Goal: Find specific page/section: Find specific page/section

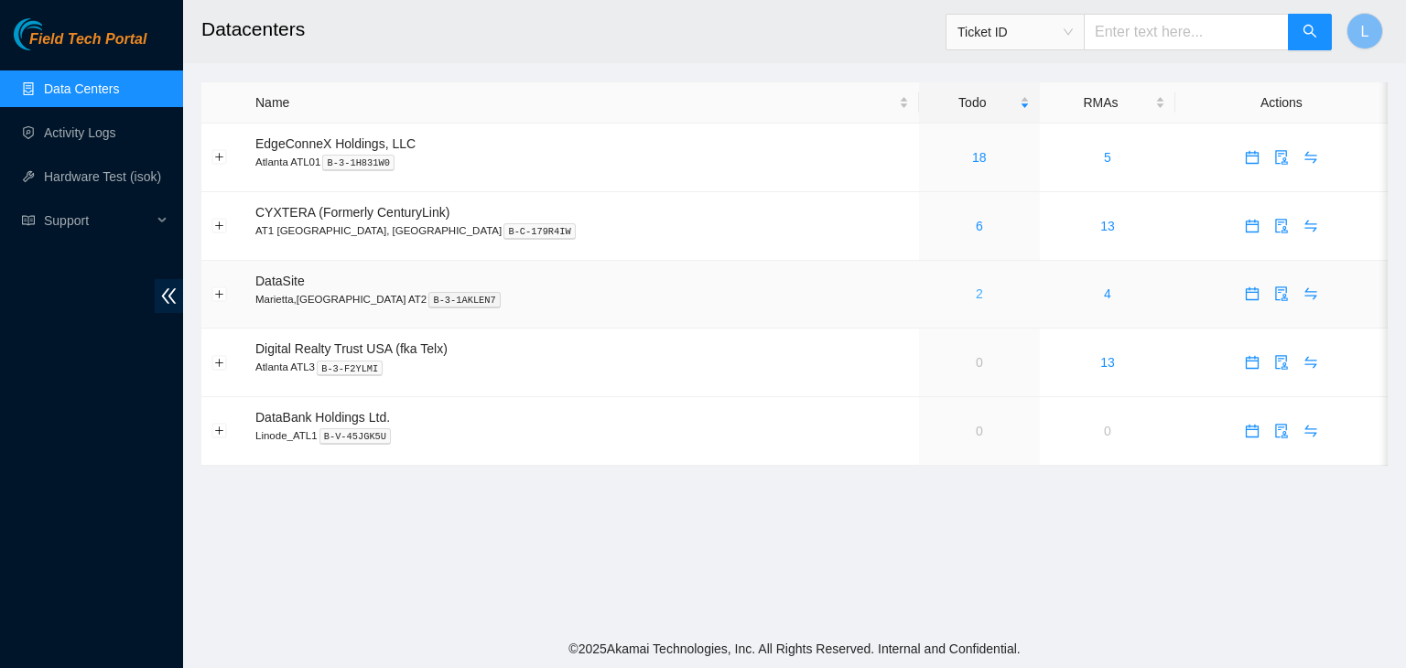
click at [976, 301] on link "2" at bounding box center [979, 293] width 7 height 15
